Goal: Communication & Community: Answer question/provide support

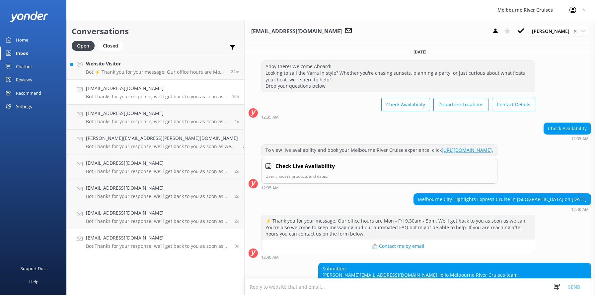
scroll to position [159, 0]
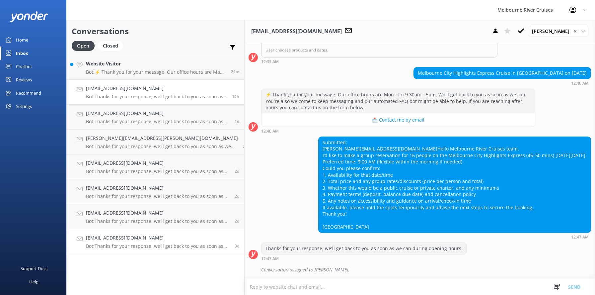
click at [113, 242] on div "[EMAIL_ADDRESS][DOMAIN_NAME] Bot: Thanks for your response, we'll get back to y…" at bounding box center [158, 241] width 144 height 15
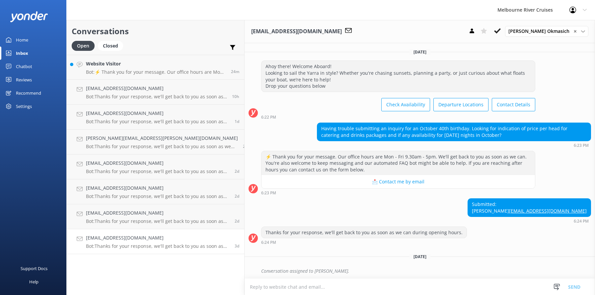
scroll to position [8, 0]
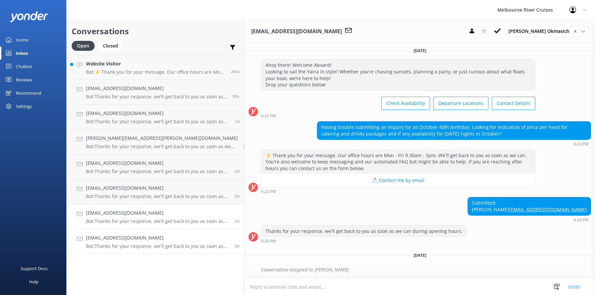
click at [108, 219] on p "Bot: Thanks for your response, we'll get back to you as soon as we can during o…" at bounding box center [158, 221] width 144 height 6
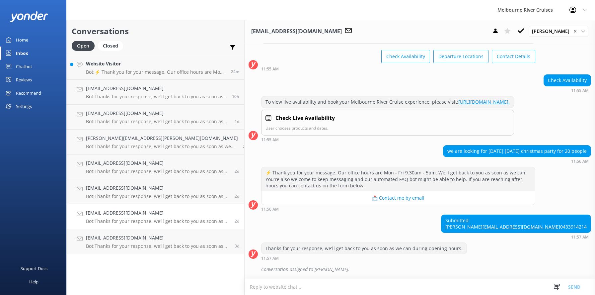
scroll to position [68, 0]
click at [104, 188] on h4 "[EMAIL_ADDRESS][DOMAIN_NAME]" at bounding box center [158, 187] width 144 height 7
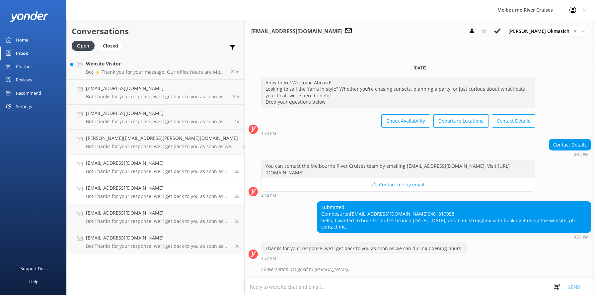
click at [99, 167] on div "[EMAIL_ADDRESS][DOMAIN_NAME] Bot: Thanks for your response, we'll get back to y…" at bounding box center [158, 166] width 144 height 15
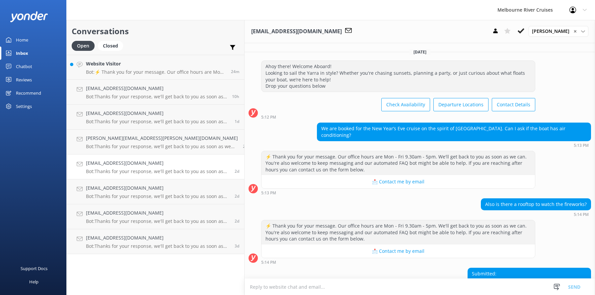
scroll to position [70, 0]
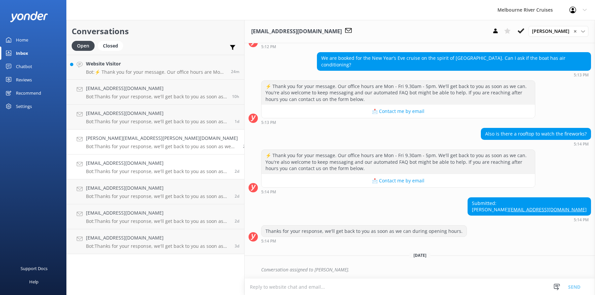
click at [95, 143] on div "[PERSON_NAME][EMAIL_ADDRESS][PERSON_NAME][DOMAIN_NAME] Bot: Thanks for your res…" at bounding box center [162, 142] width 152 height 15
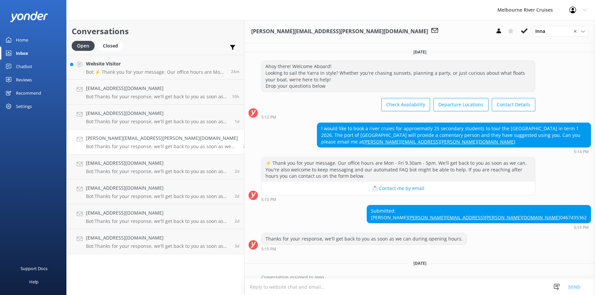
scroll to position [21, 0]
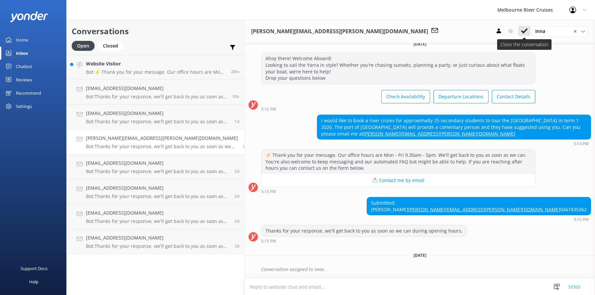
click at [524, 31] on icon at bounding box center [524, 31] width 7 height 7
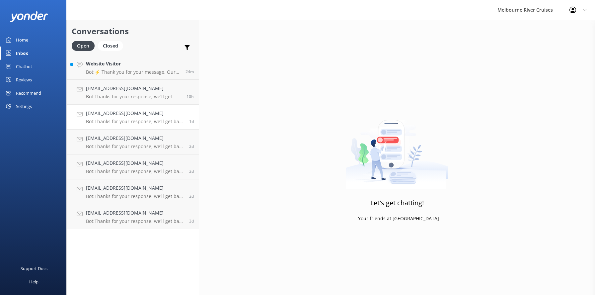
click at [107, 117] on div "[EMAIL_ADDRESS][DOMAIN_NAME] Bot: Thanks for your response, we'll get back to y…" at bounding box center [135, 117] width 98 height 15
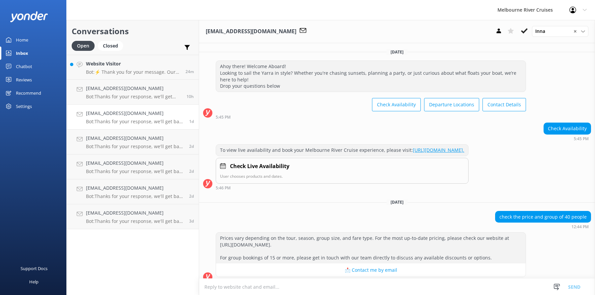
scroll to position [109, 0]
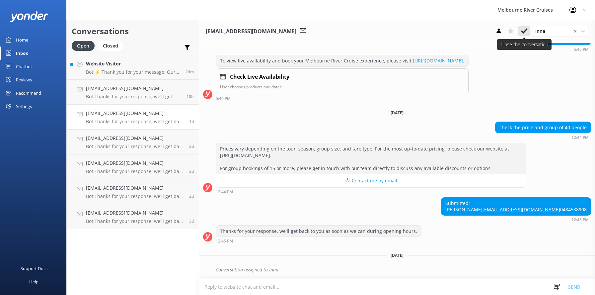
click at [523, 30] on icon at bounding box center [524, 31] width 7 height 7
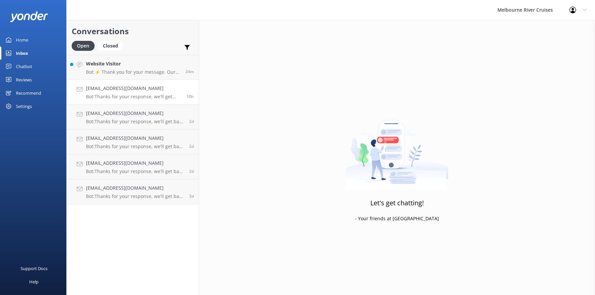
click at [105, 90] on h4 "[EMAIL_ADDRESS][DOMAIN_NAME]" at bounding box center [134, 88] width 96 height 7
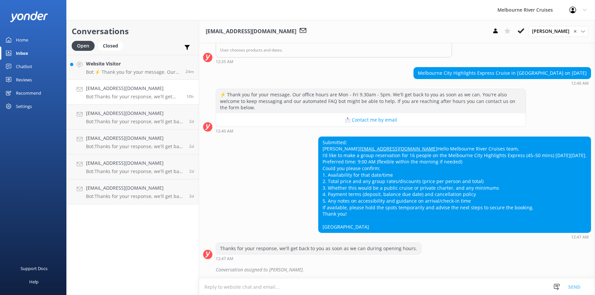
scroll to position [159, 0]
click at [98, 67] on h4 "Website Visitor" at bounding box center [133, 63] width 95 height 7
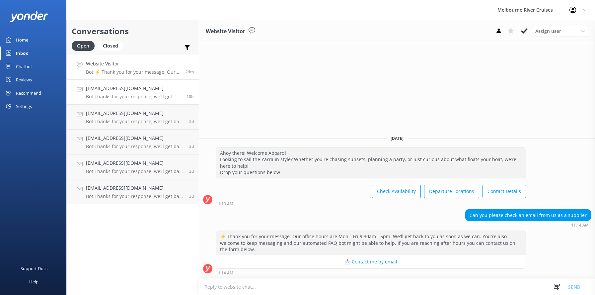
click at [107, 91] on h4 "[EMAIL_ADDRESS][DOMAIN_NAME]" at bounding box center [134, 88] width 96 height 7
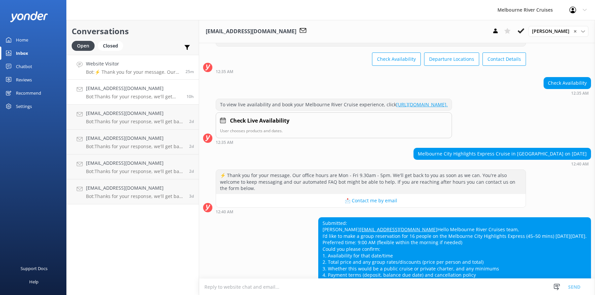
click at [105, 68] on div "Website Visitor Bot: ⚡ Thank you for your message. Our office hours are Mon - F…" at bounding box center [133, 67] width 95 height 14
